Goal: Transaction & Acquisition: Purchase product/service

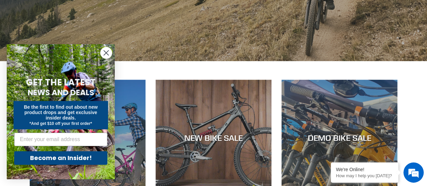
scroll to position [175, 0]
click at [105, 52] on icon "Close dialog" at bounding box center [106, 53] width 5 height 5
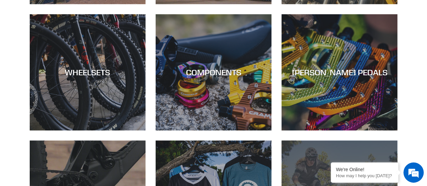
scroll to position [366, 0]
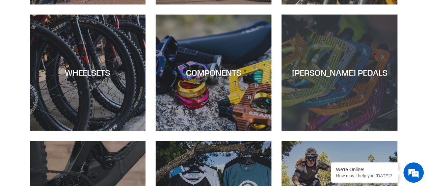
click at [315, 131] on div "CANFIELD PEDALS" at bounding box center [339, 131] width 116 height 0
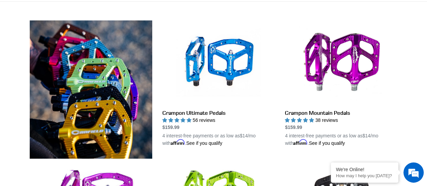
scroll to position [180, 0]
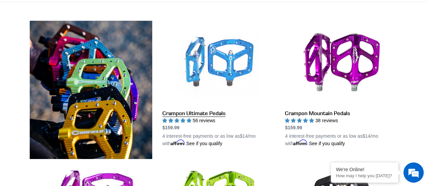
click at [224, 51] on link "Crampon Ultimate Pedals" at bounding box center [218, 84] width 112 height 126
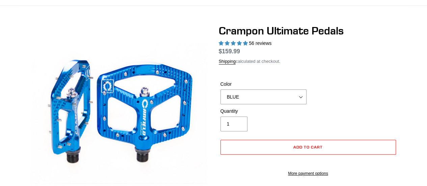
select select "highest-rating"
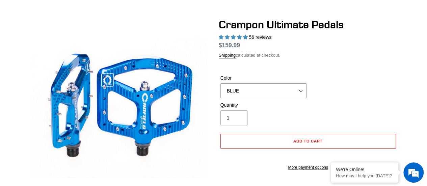
scroll to position [51, 0]
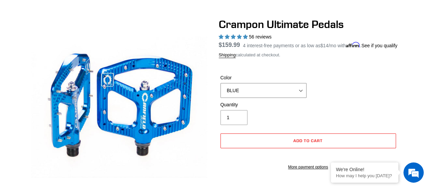
click at [279, 90] on div "Color BLUE RED PURPLE STEALTH BRONZE GREY TURQUOISE BLACK POLISHED BAJA GOLD PN…" at bounding box center [263, 86] width 89 height 24
select select "GOLD"
click at [220, 91] on select "BLUE RED PURPLE STEALTH BRONZE GREY TURQUOISE BLACK POLISHED BAJA GOLD PNW GREE…" at bounding box center [263, 90] width 86 height 15
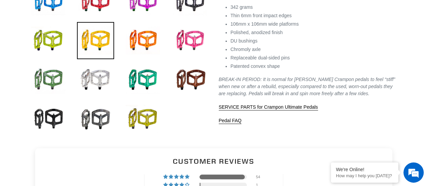
scroll to position [276, 0]
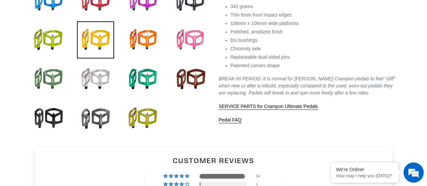
click at [198, 45] on img at bounding box center [189, 39] width 37 height 37
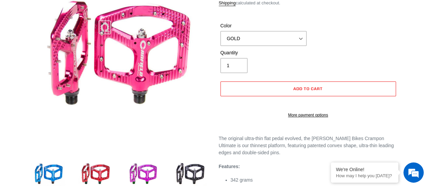
scroll to position [37, 0]
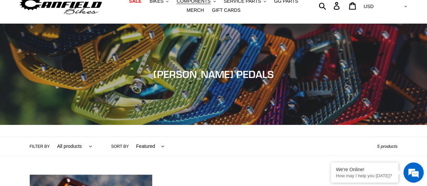
scroll to position [23, 0]
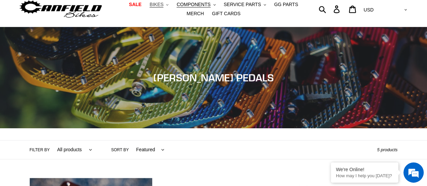
click at [155, 0] on button "BIKES .cls-1{fill:#231f20}" at bounding box center [159, 4] width 26 height 9
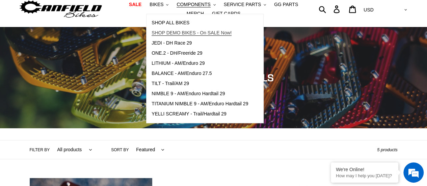
click at [163, 31] on span "SHOP DEMO BIKES - On SALE Now!" at bounding box center [191, 33] width 80 height 6
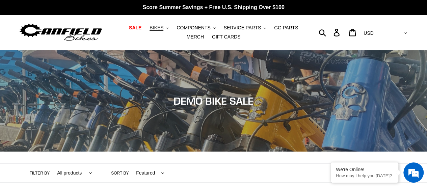
click at [153, 25] on span "BIKES" at bounding box center [156, 28] width 14 height 6
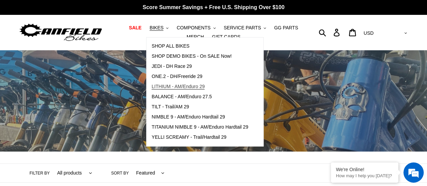
click at [181, 85] on span "LITHIUM - AM/Enduro 29" at bounding box center [177, 87] width 53 height 6
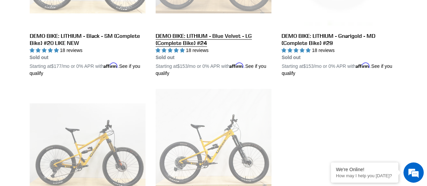
scroll to position [423, 0]
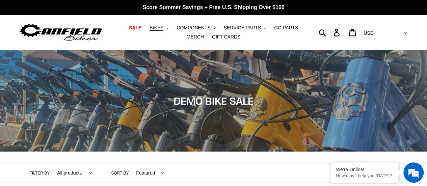
click at [149, 28] on span "BIKES" at bounding box center [156, 28] width 14 height 6
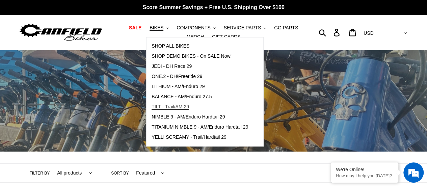
click at [163, 109] on span "TILT - Trail/AM 29" at bounding box center [169, 107] width 37 height 6
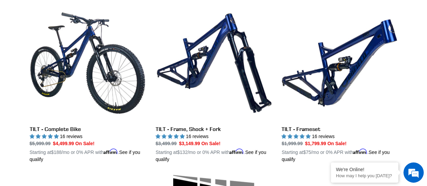
scroll to position [196, 0]
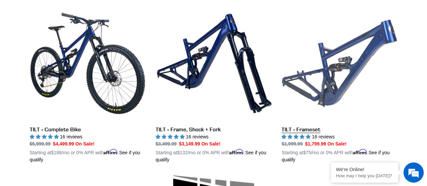
click at [316, 78] on link "TILT - Frameset" at bounding box center [339, 84] width 116 height 158
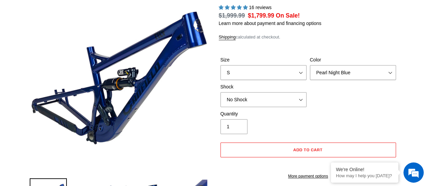
select select "highest-rating"
click at [285, 69] on select "S M L XL" at bounding box center [263, 72] width 86 height 15
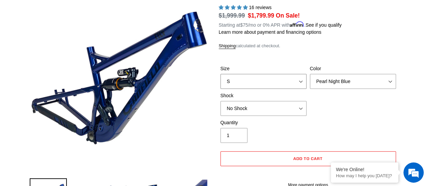
click at [220, 74] on select "S M L XL" at bounding box center [263, 81] width 86 height 15
click at [260, 111] on select "No Shock Cane Creek DB Kitsuma Air RockShox Deluxe Ultimate Fox FLOAT X EXT Sto…" at bounding box center [263, 108] width 86 height 15
click at [220, 101] on select "No Shock Cane Creek DB Kitsuma Air RockShox Deluxe Ultimate Fox FLOAT X EXT Sto…" at bounding box center [263, 108] width 86 height 15
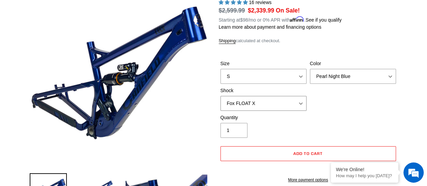
scroll to position [85, 0]
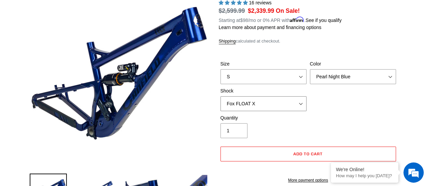
click at [271, 96] on select "No Shock Cane Creek DB Kitsuma Air RockShox Deluxe Ultimate Fox FLOAT X EXT Sto…" at bounding box center [263, 103] width 86 height 15
click at [220, 96] on select "No Shock Cane Creek DB Kitsuma Air RockShox Deluxe Ultimate Fox FLOAT X EXT Sto…" at bounding box center [263, 103] width 86 height 15
click at [259, 102] on select "No Shock Cane Creek DB Kitsuma Air RockShox Deluxe Ultimate Fox FLOAT X EXT Sto…" at bounding box center [263, 103] width 86 height 15
click at [220, 96] on select "No Shock Cane Creek DB Kitsuma Air RockShox Deluxe Ultimate Fox FLOAT X EXT Sto…" at bounding box center [263, 103] width 86 height 15
click at [267, 104] on select "No Shock Cane Creek DB Kitsuma Air RockShox Deluxe Ultimate Fox FLOAT X EXT Sto…" at bounding box center [263, 103] width 86 height 15
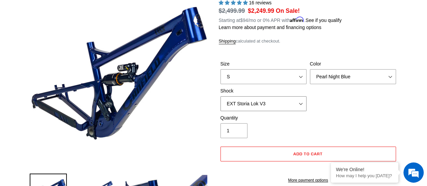
click at [220, 96] on select "No Shock Cane Creek DB Kitsuma Air RockShox Deluxe Ultimate Fox FLOAT X EXT Sto…" at bounding box center [263, 103] width 86 height 15
click at [248, 105] on select "No Shock Cane Creek DB Kitsuma Air RockShox Deluxe Ultimate Fox FLOAT X EXT Sto…" at bounding box center [263, 103] width 86 height 15
select select "Fox FLOAT X"
click at [220, 96] on select "No Shock Cane Creek DB Kitsuma Air RockShox Deluxe Ultimate Fox FLOAT X EXT Sto…" at bounding box center [263, 103] width 86 height 15
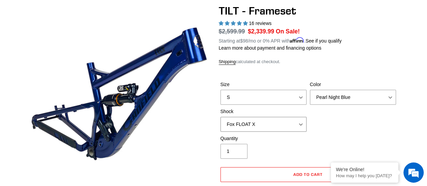
scroll to position [64, 0]
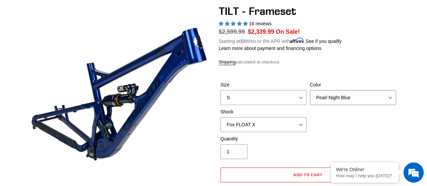
click at [335, 99] on select "Pearl Night Blue Stealth Silver" at bounding box center [353, 97] width 86 height 15
select select "Stealth Silver"
click at [310, 90] on select "Pearl Night Blue Stealth Silver" at bounding box center [353, 97] width 86 height 15
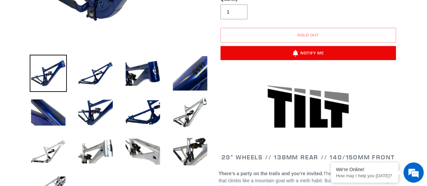
scroll to position [204, 0]
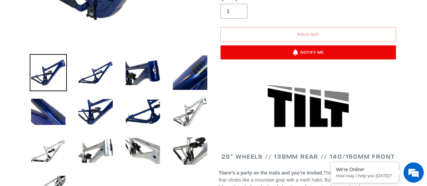
click at [189, 105] on img at bounding box center [189, 111] width 37 height 37
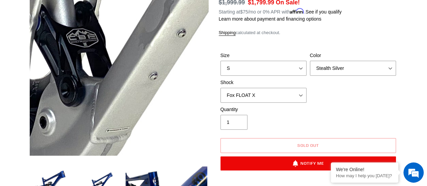
scroll to position [94, 0]
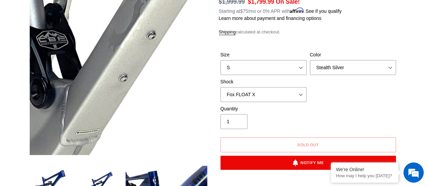
scroll to position [0, 0]
